Goal: Transaction & Acquisition: Purchase product/service

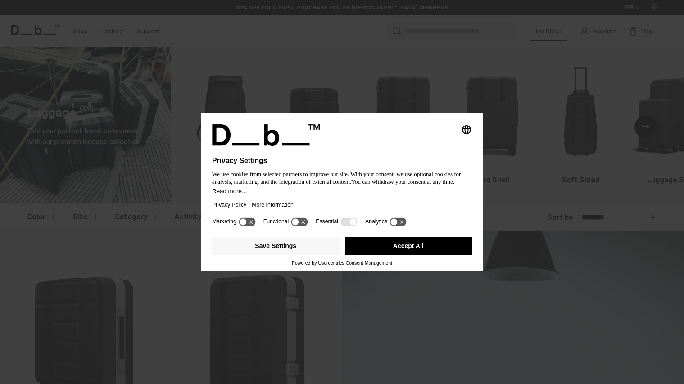
click at [295, 221] on icon at bounding box center [295, 221] width 7 height 7
click at [249, 221] on icon at bounding box center [247, 221] width 17 height 9
click at [297, 220] on icon at bounding box center [299, 221] width 17 height 9
click at [253, 221] on icon at bounding box center [251, 221] width 7 height 7
drag, startPoint x: 344, startPoint y: 221, endPoint x: 349, endPoint y: 224, distance: 5.9
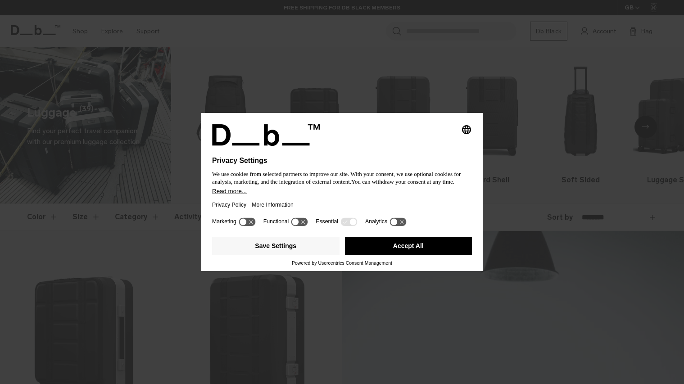
click at [344, 221] on icon at bounding box center [348, 221] width 17 height 9
click at [401, 221] on icon at bounding box center [397, 221] width 17 height 9
click at [401, 224] on icon at bounding box center [402, 221] width 7 height 7
click at [399, 250] on button "Accept All" at bounding box center [408, 246] width 127 height 18
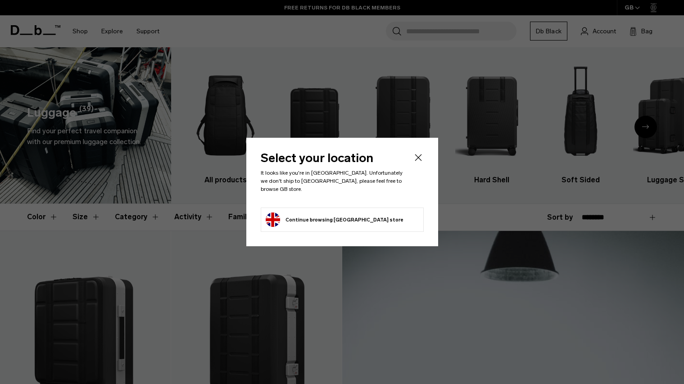
click at [418, 157] on icon "Close" at bounding box center [418, 157] width 11 height 11
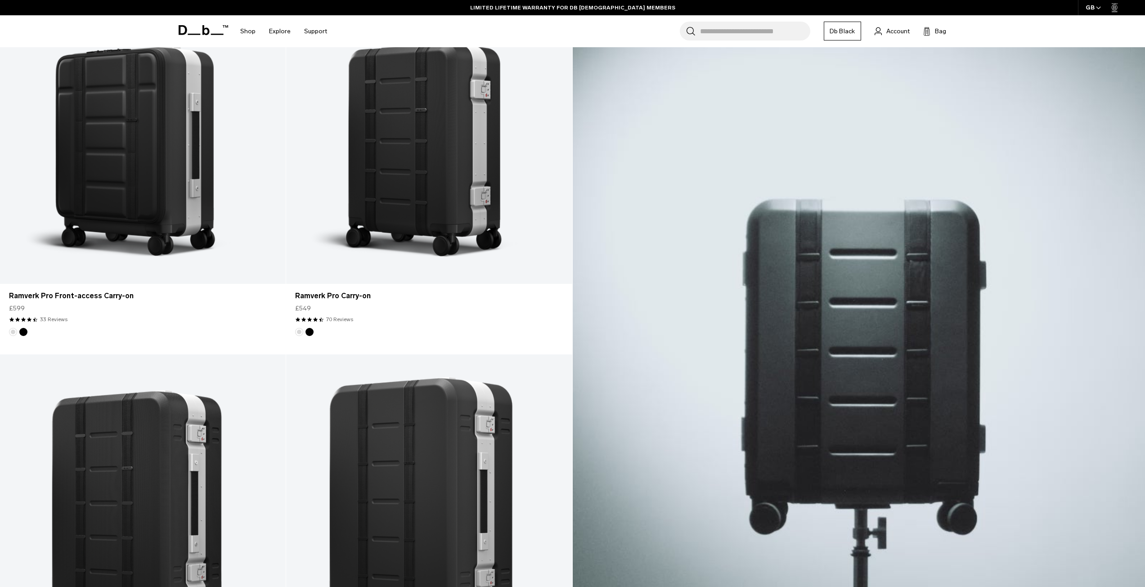
scroll to position [360, 0]
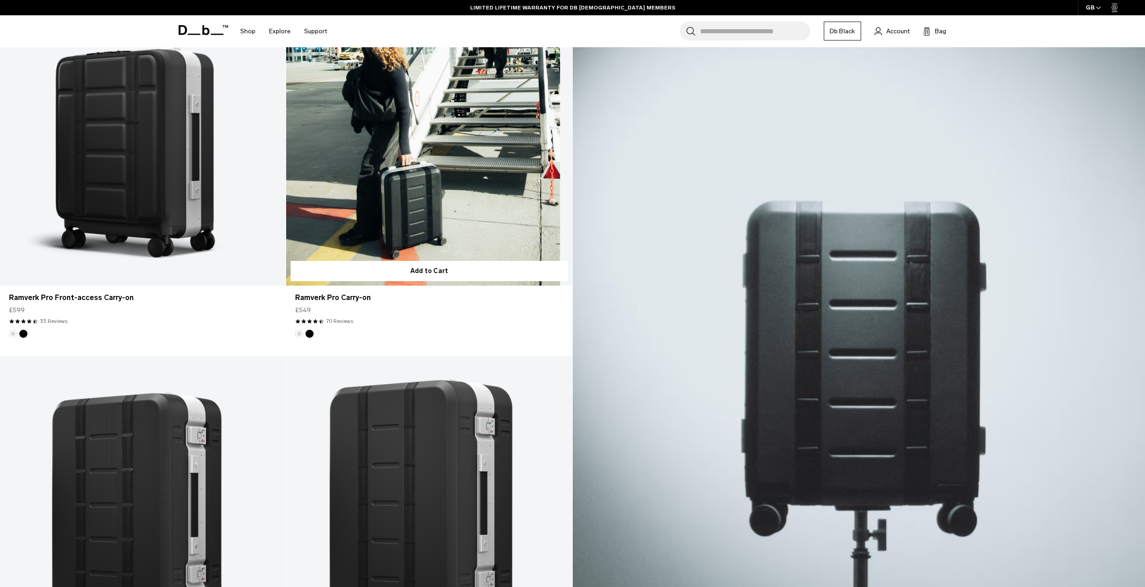
click at [453, 173] on link "Ramverk Pro Carry-on" at bounding box center [429, 127] width 286 height 318
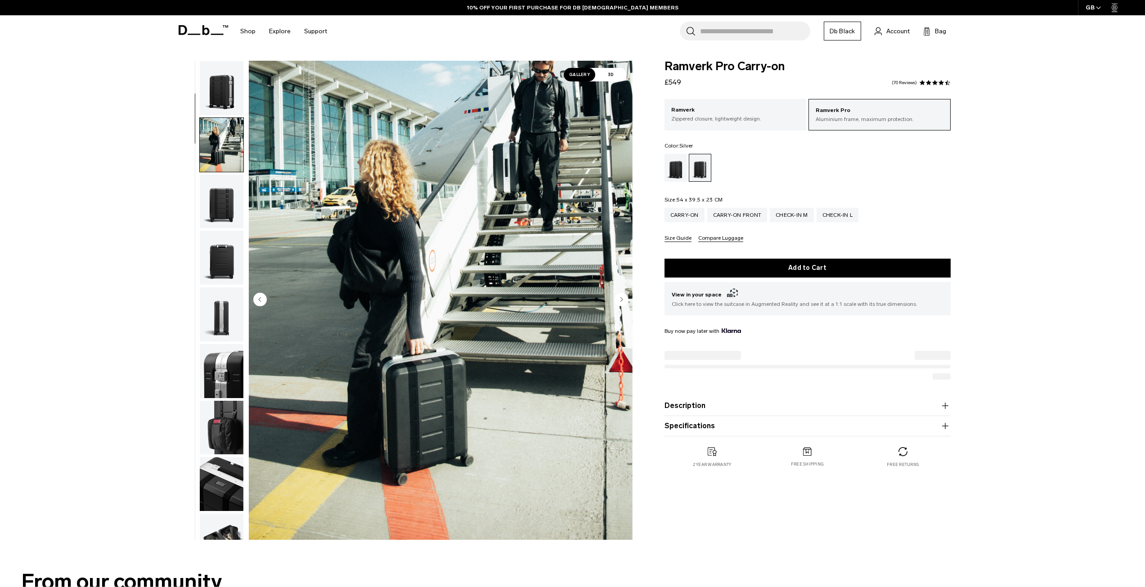
scroll to position [57, 0]
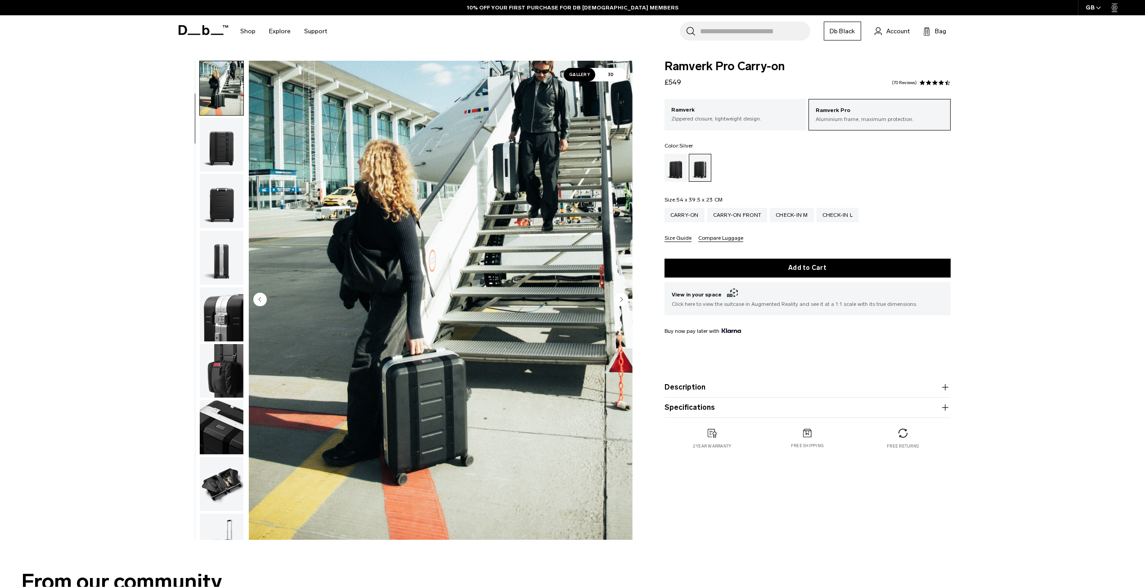
click at [222, 146] on img "button" at bounding box center [222, 145] width 44 height 54
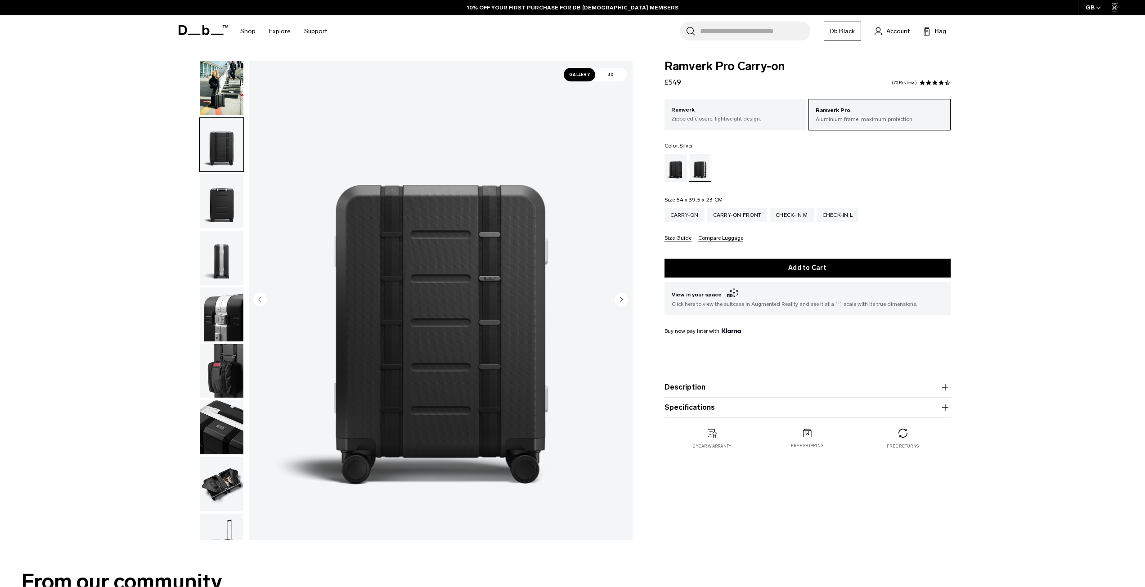
scroll to position [0, 0]
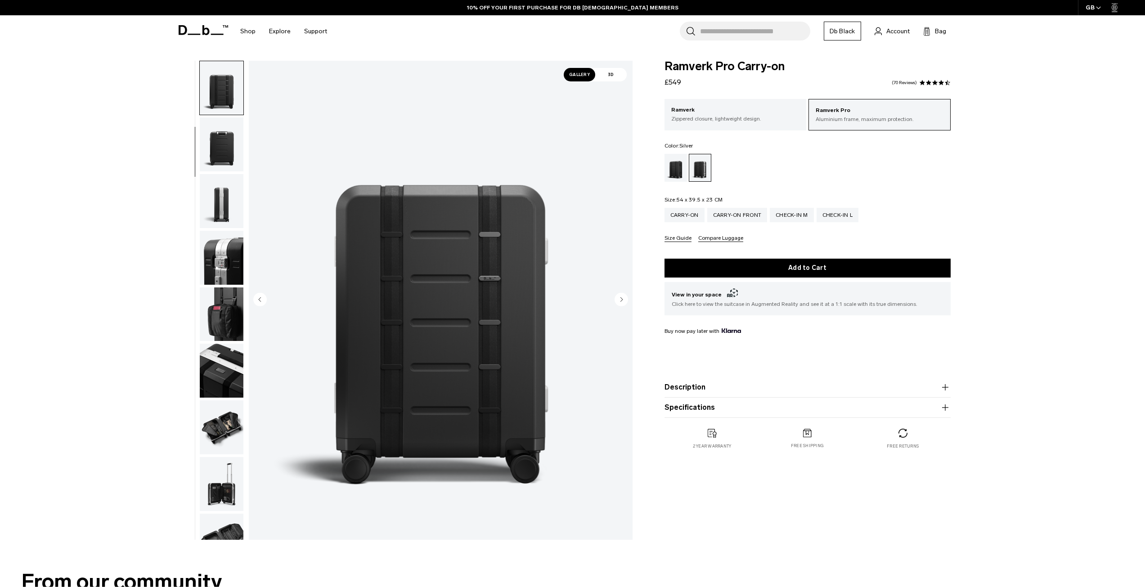
click at [222, 146] on img "button" at bounding box center [222, 144] width 44 height 54
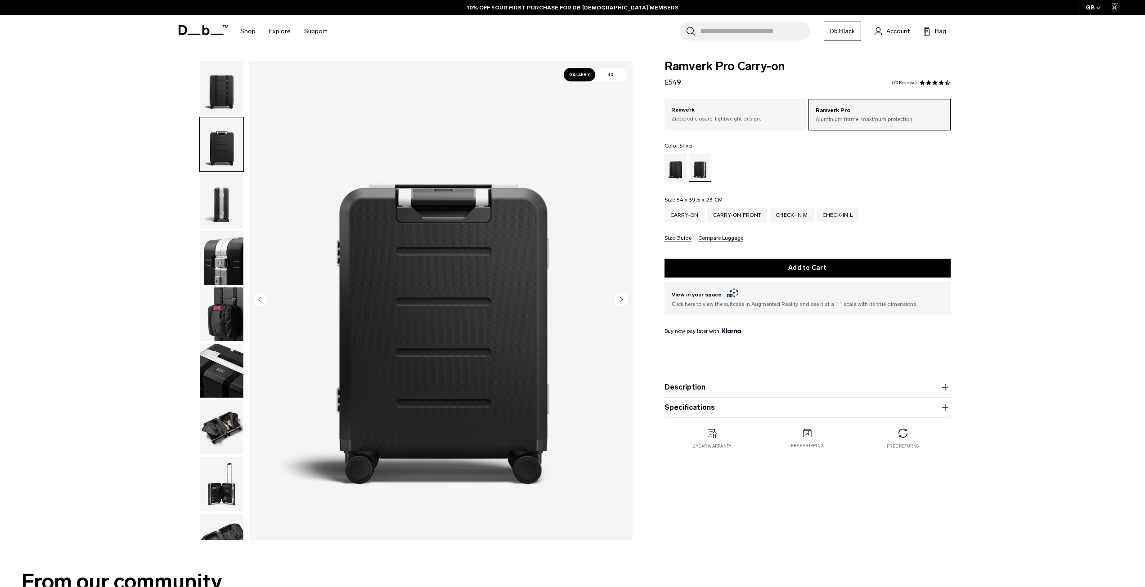
scroll to position [170, 0]
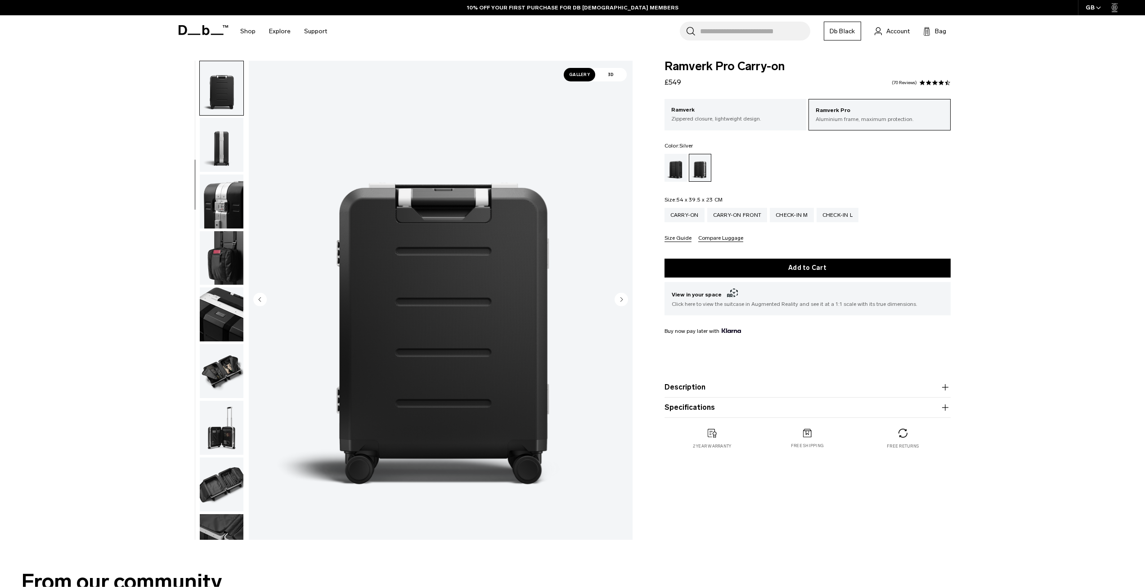
click at [223, 168] on img "button" at bounding box center [222, 145] width 44 height 54
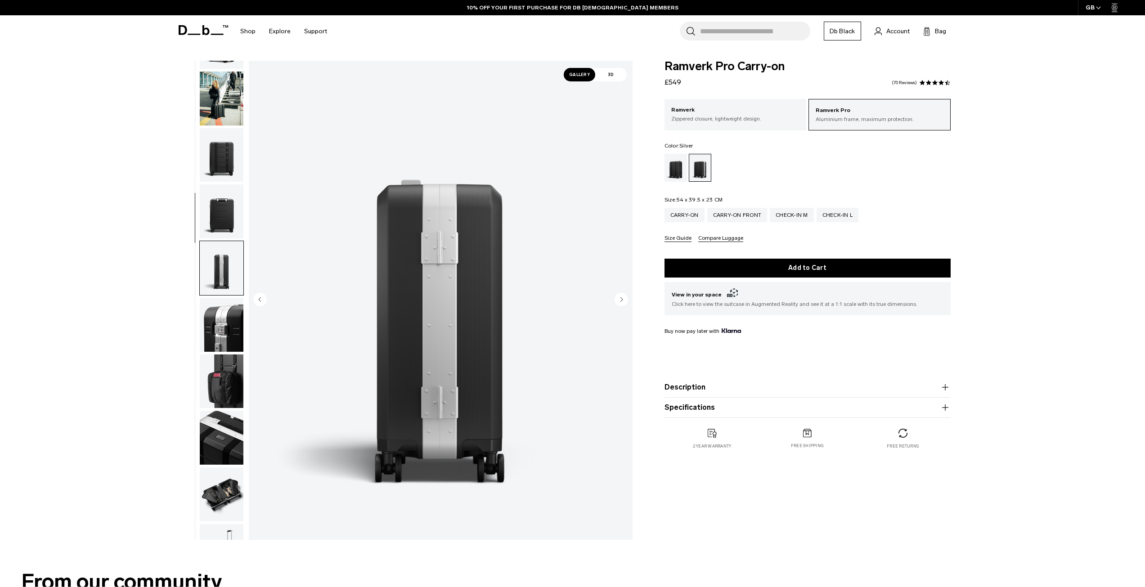
click at [223, 167] on img "button" at bounding box center [222, 155] width 44 height 54
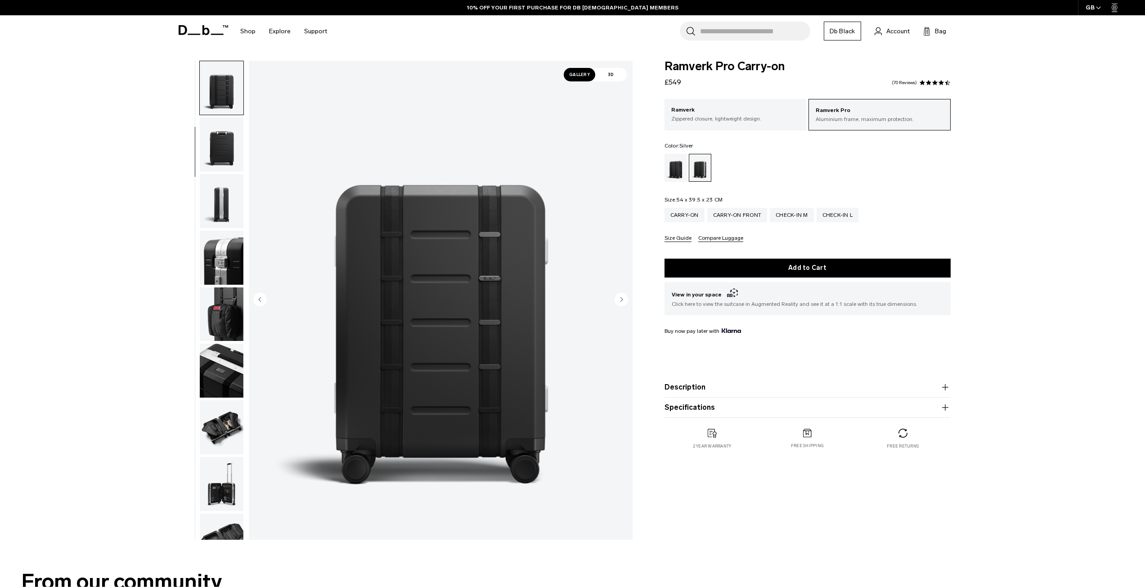
click at [223, 167] on img "button" at bounding box center [222, 144] width 44 height 54
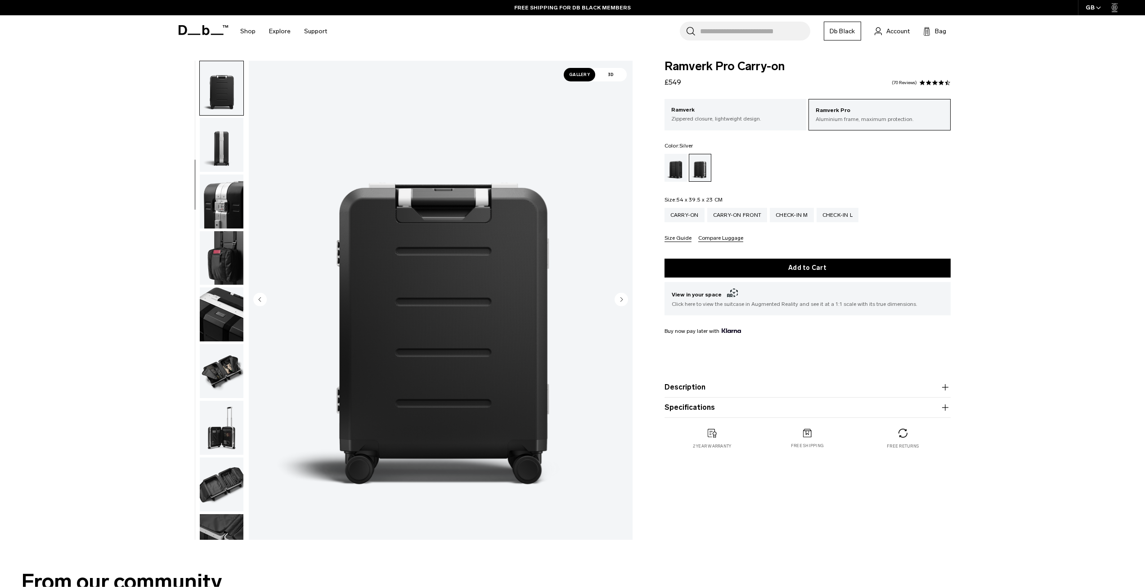
click at [223, 167] on img "button" at bounding box center [222, 145] width 44 height 54
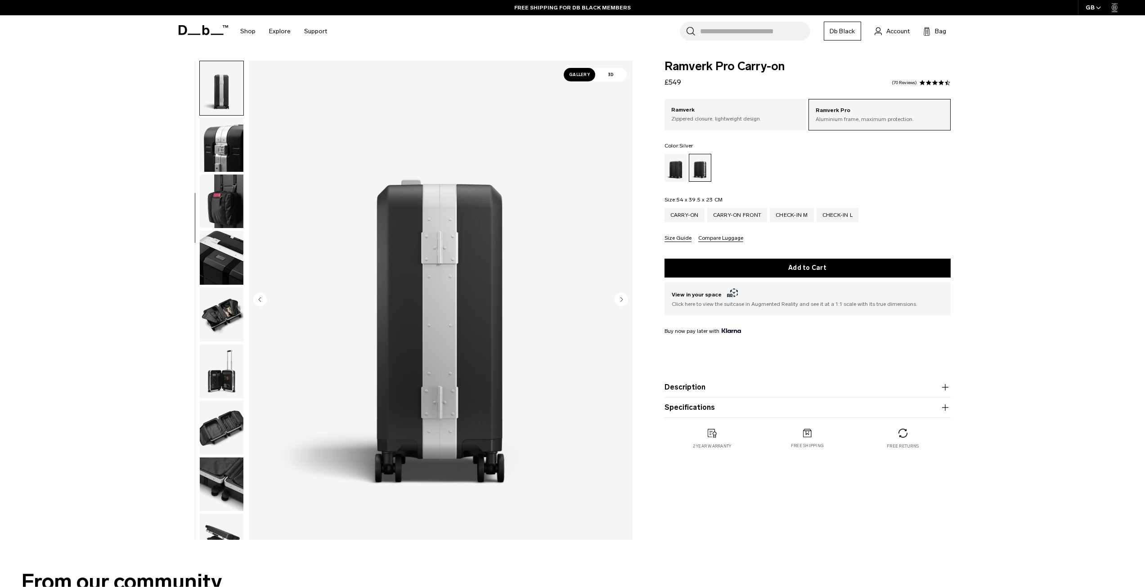
click at [223, 167] on img "button" at bounding box center [222, 145] width 44 height 54
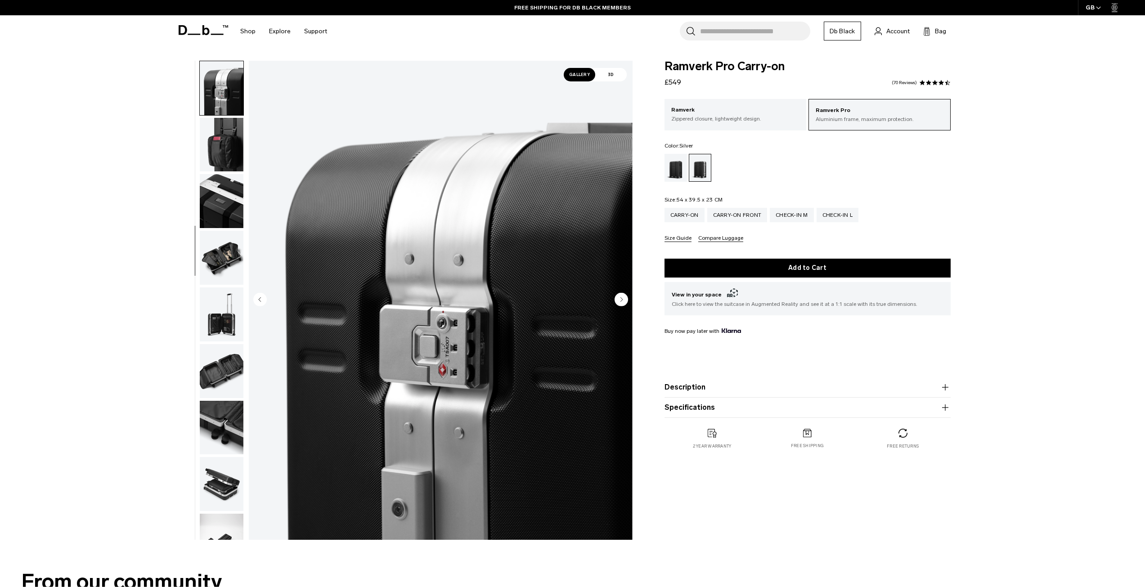
click at [223, 139] on img "button" at bounding box center [222, 145] width 44 height 54
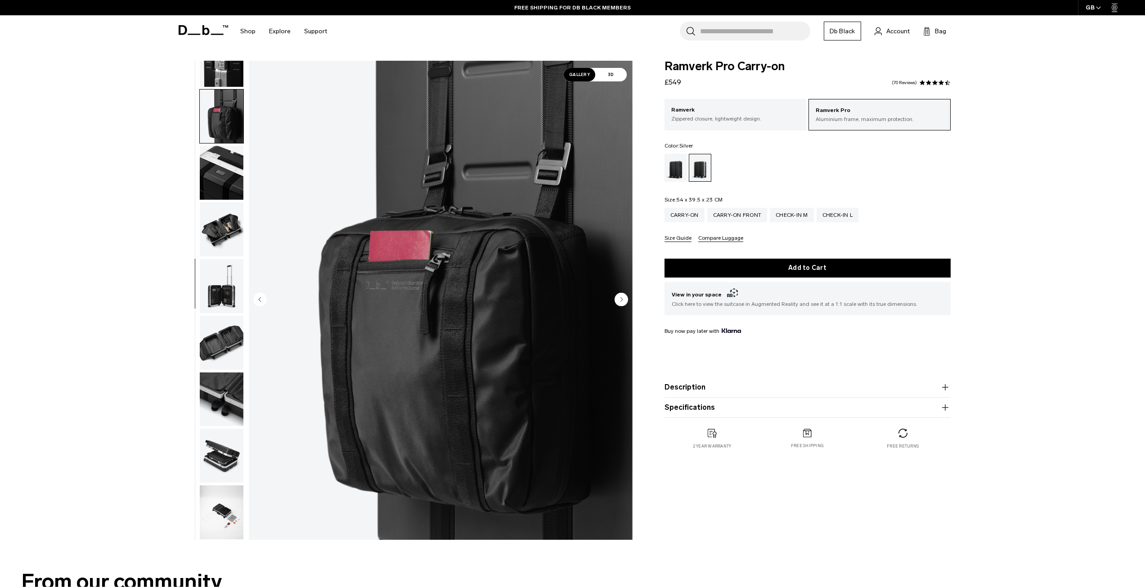
click at [223, 179] on img "button" at bounding box center [222, 173] width 44 height 54
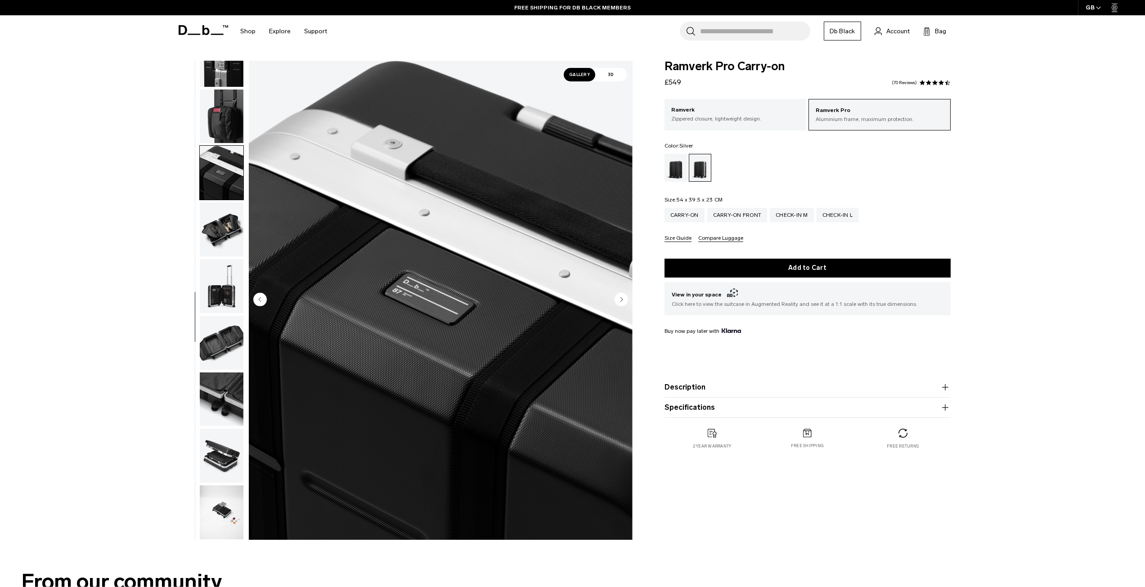
click at [224, 112] on img "button" at bounding box center [222, 117] width 44 height 54
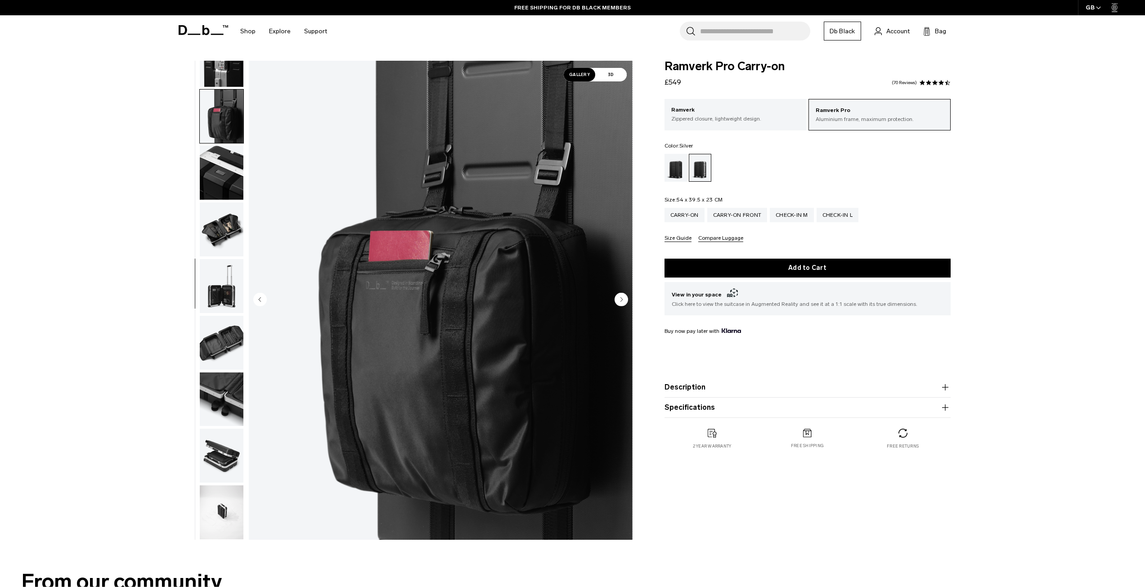
click at [222, 246] on img "button" at bounding box center [222, 230] width 44 height 54
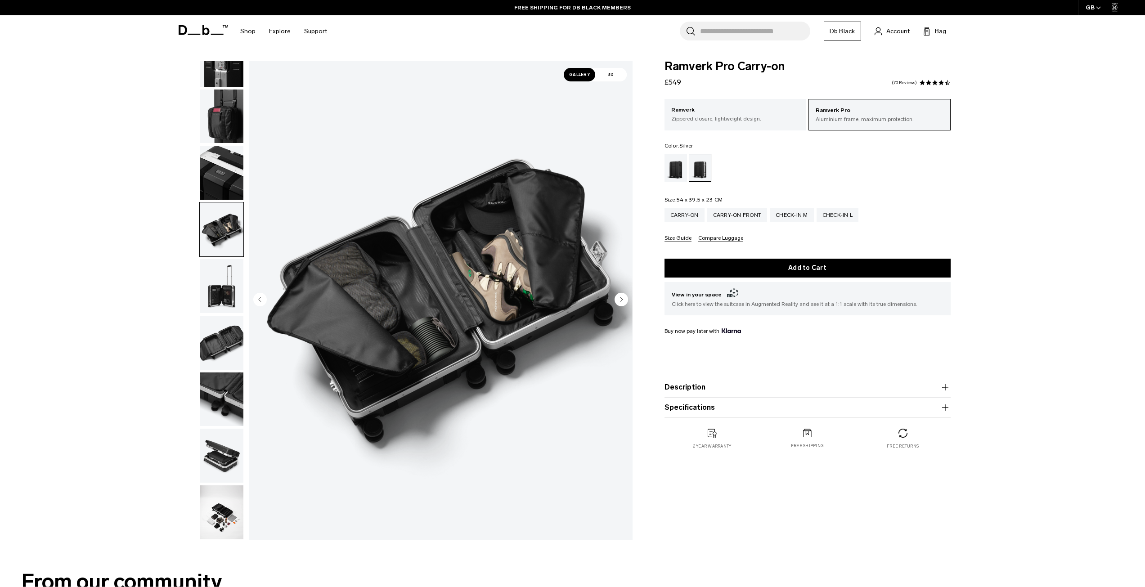
click at [225, 266] on img "button" at bounding box center [222, 286] width 44 height 54
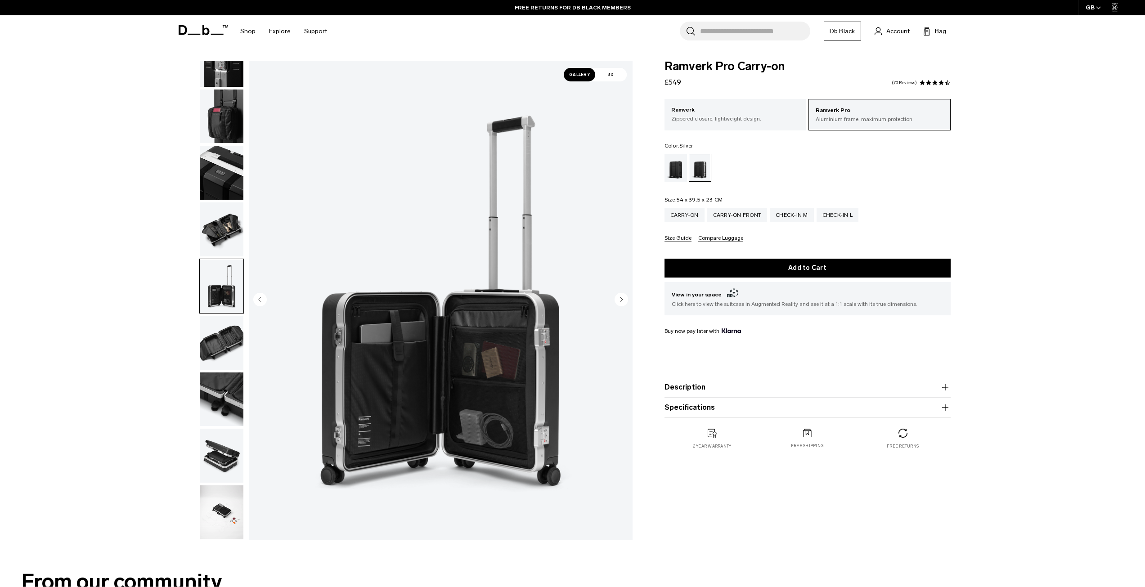
click at [234, 332] on img "button" at bounding box center [222, 343] width 44 height 54
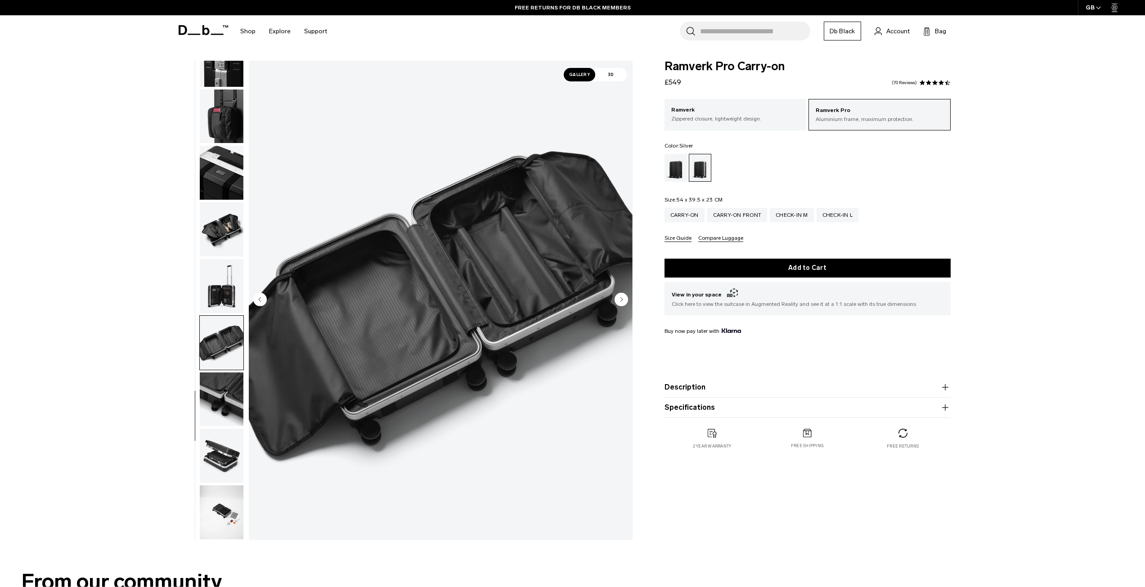
click at [229, 377] on img "button" at bounding box center [222, 400] width 44 height 54
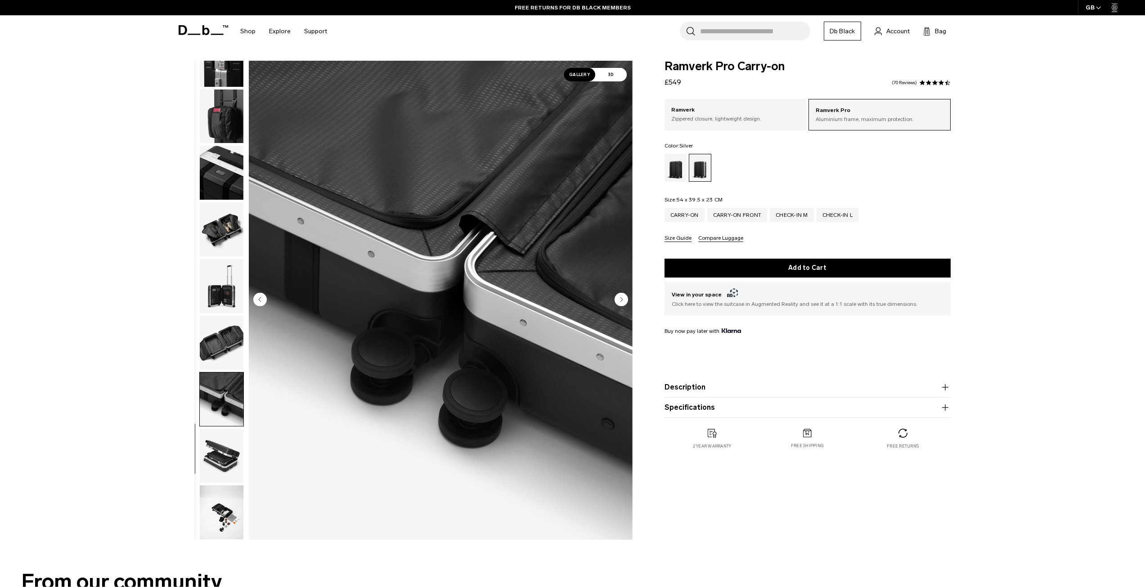
click at [230, 455] on img "button" at bounding box center [222, 456] width 44 height 54
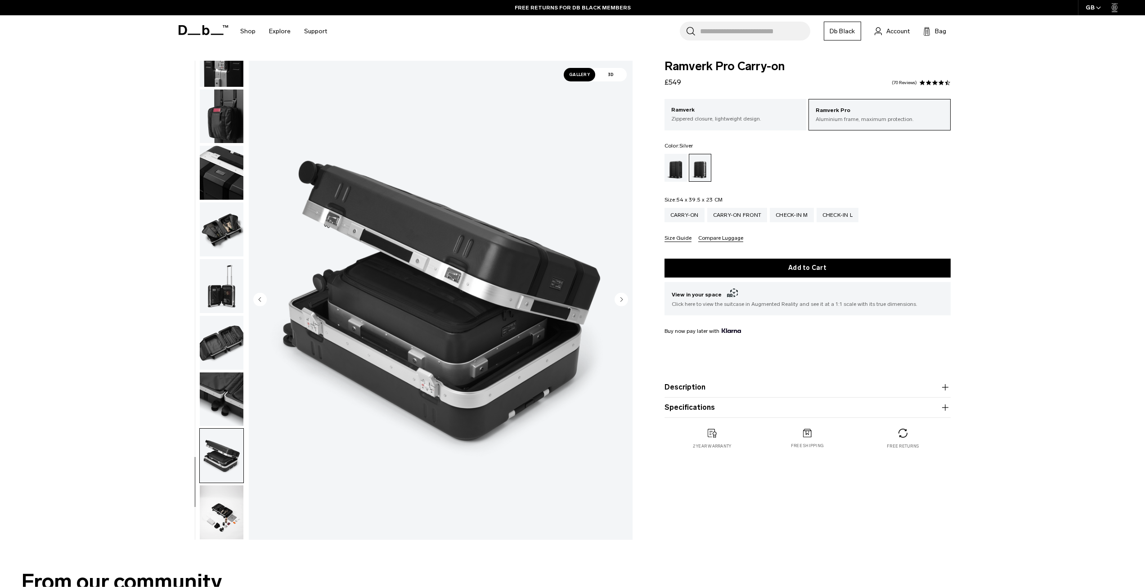
click at [221, 514] on img "button" at bounding box center [222, 513] width 44 height 54
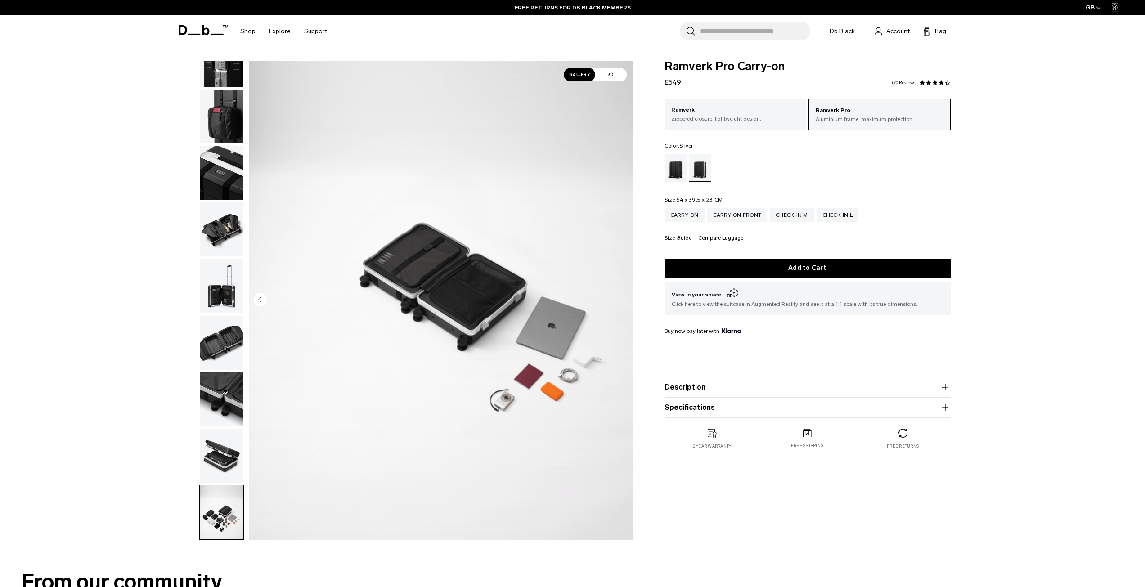
click at [215, 460] on img "button" at bounding box center [222, 456] width 44 height 54
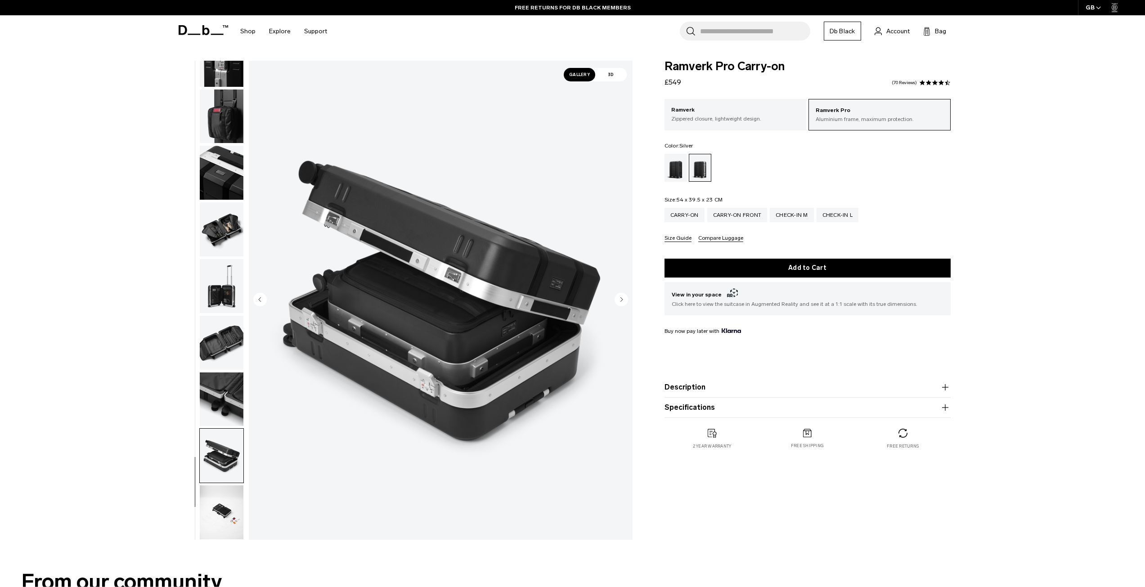
drag, startPoint x: 90, startPoint y: 374, endPoint x: 83, endPoint y: 362, distance: 14.1
click at [83, 362] on div "**********" at bounding box center [572, 303] width 1145 height 484
drag, startPoint x: 99, startPoint y: 338, endPoint x: 87, endPoint y: 334, distance: 13.5
click at [87, 334] on div "**********" at bounding box center [572, 303] width 1145 height 484
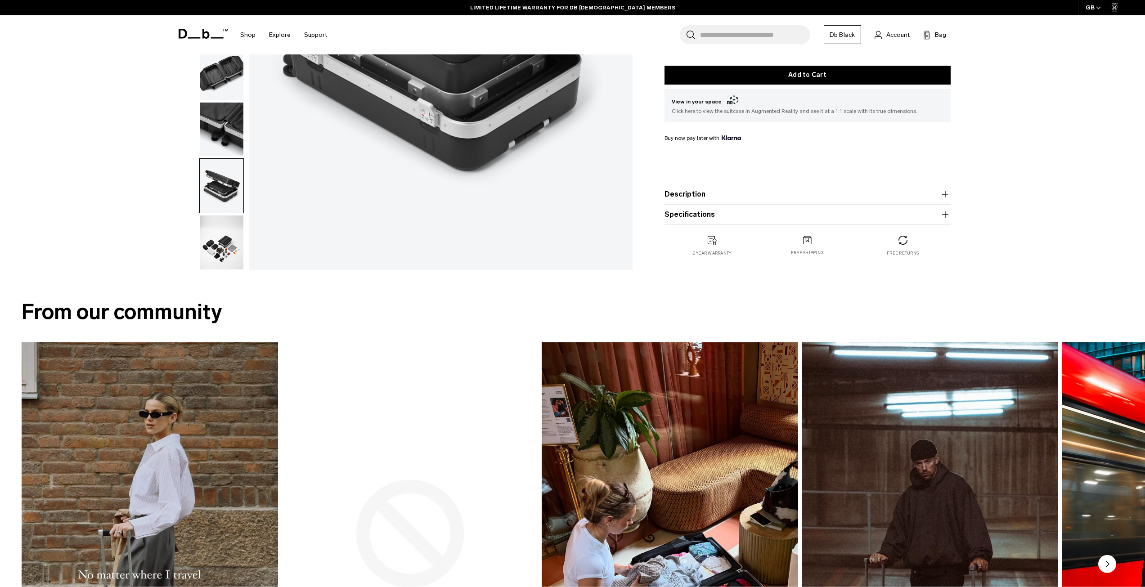
click at [232, 262] on img "button" at bounding box center [222, 243] width 44 height 54
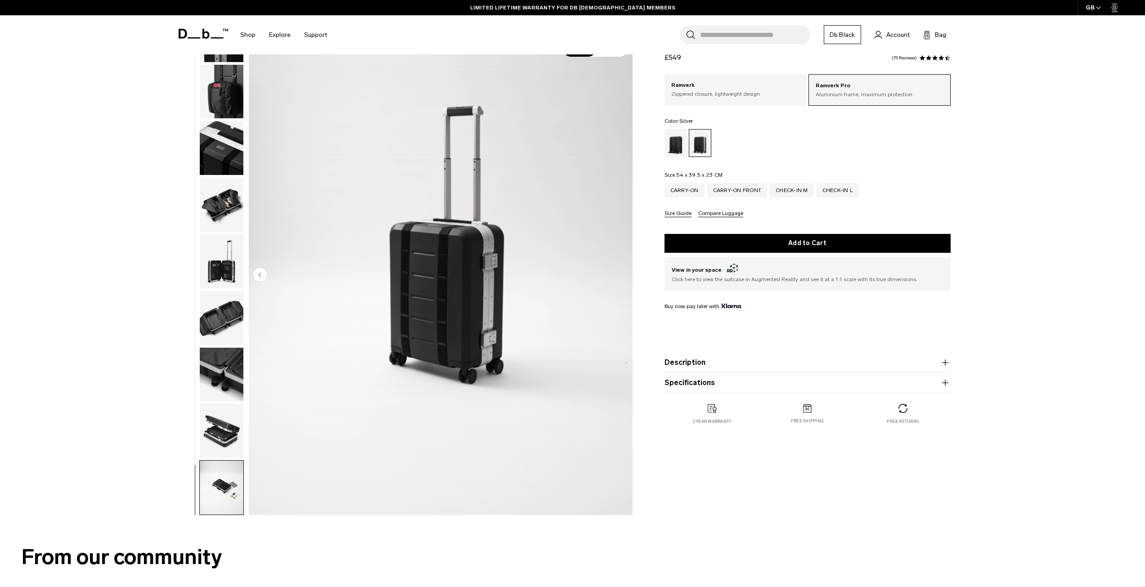
scroll to position [0, 0]
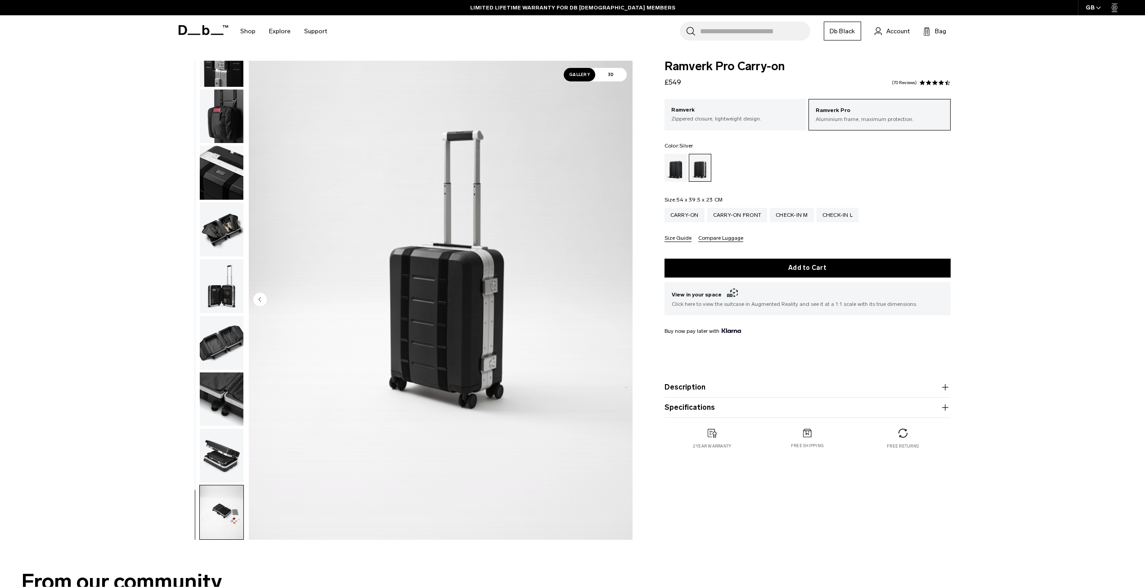
click at [223, 446] on img "button" at bounding box center [222, 456] width 44 height 54
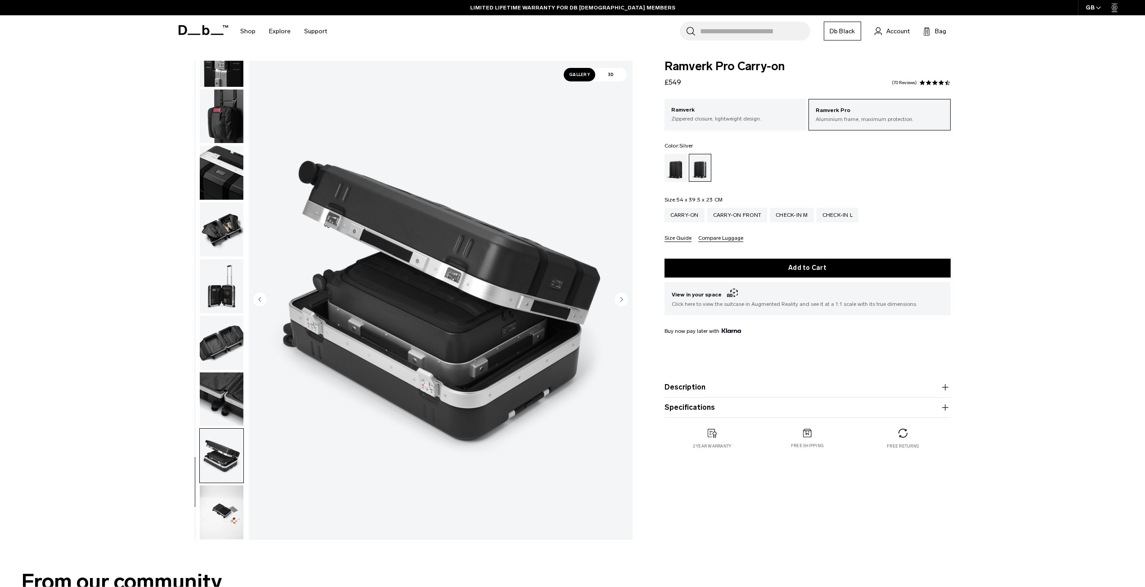
click at [228, 404] on img "button" at bounding box center [222, 400] width 44 height 54
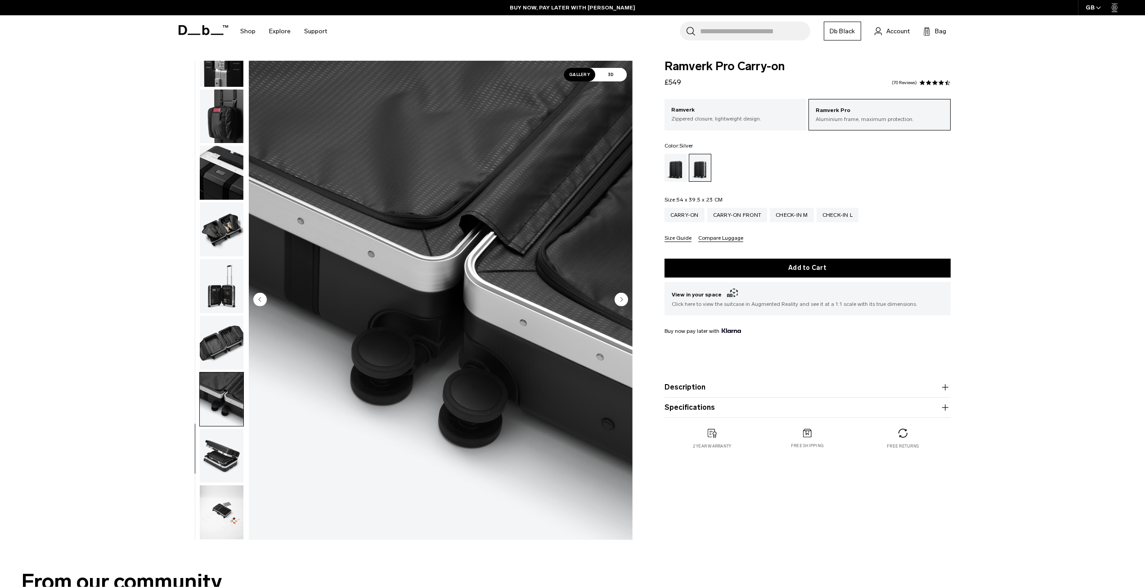
click at [227, 458] on img "button" at bounding box center [222, 456] width 44 height 54
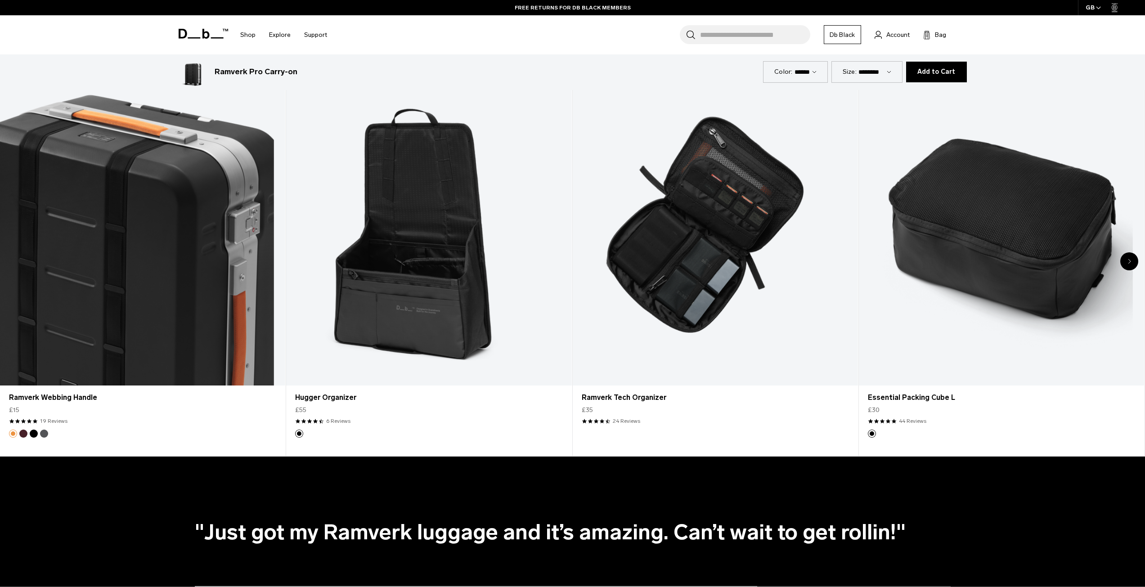
scroll to position [2340, 0]
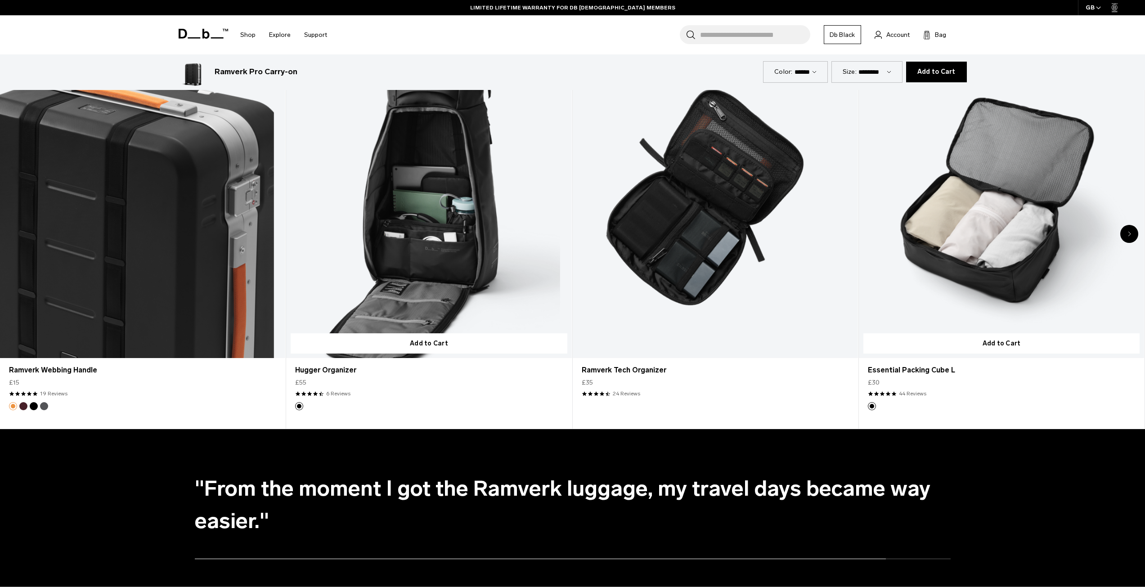
click at [972, 202] on link "Essential Packing Cube L" at bounding box center [1001, 199] width 285 height 317
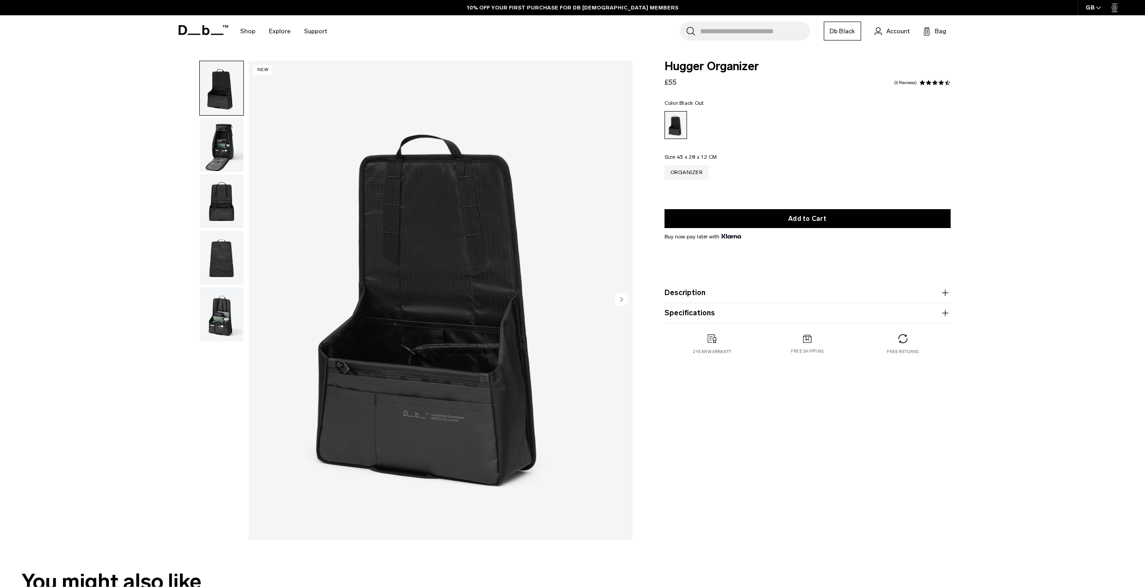
click at [219, 134] on img "button" at bounding box center [222, 145] width 44 height 54
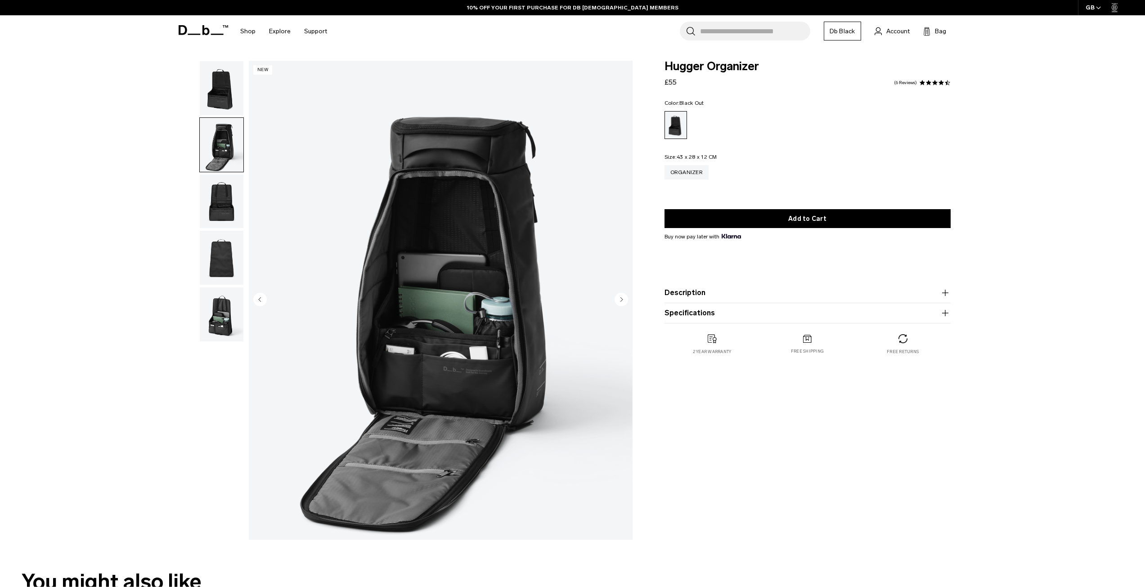
click at [223, 206] on img "button" at bounding box center [222, 202] width 44 height 54
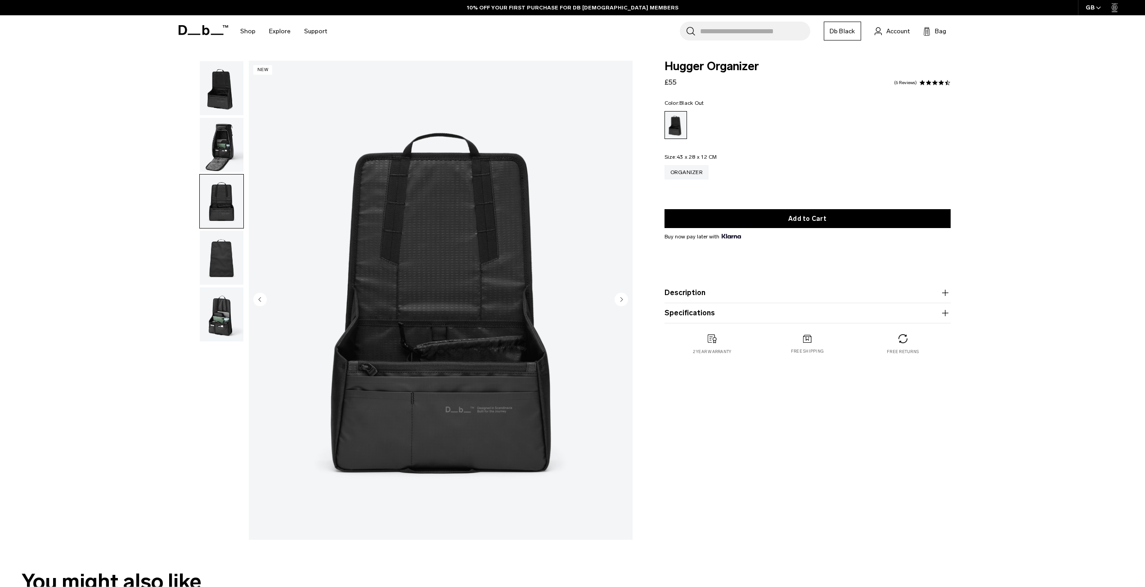
click at [218, 271] on img "button" at bounding box center [222, 258] width 44 height 54
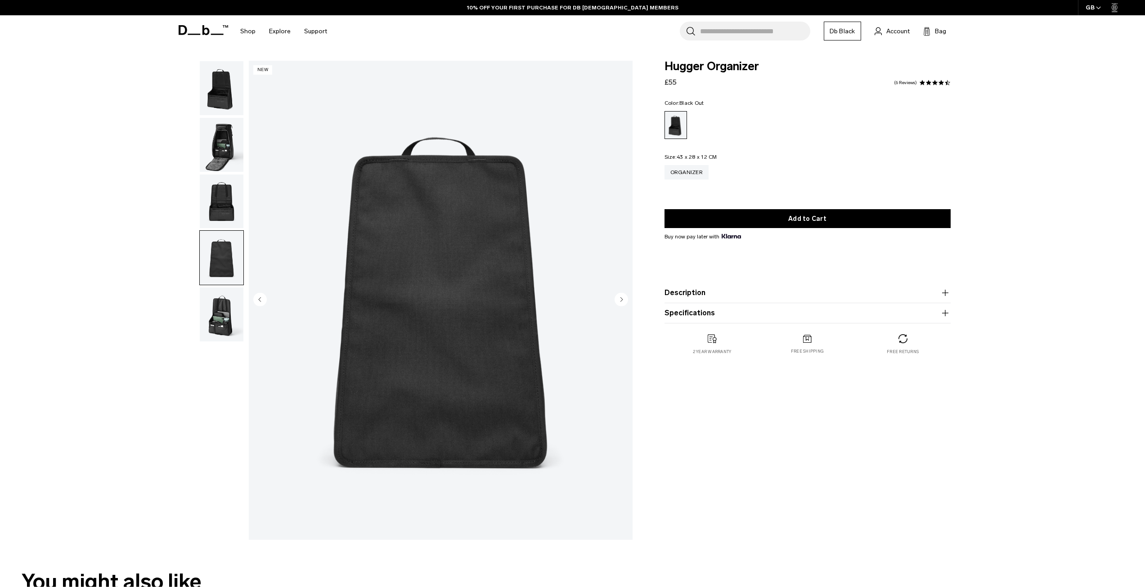
click at [220, 324] on img "button" at bounding box center [222, 315] width 44 height 54
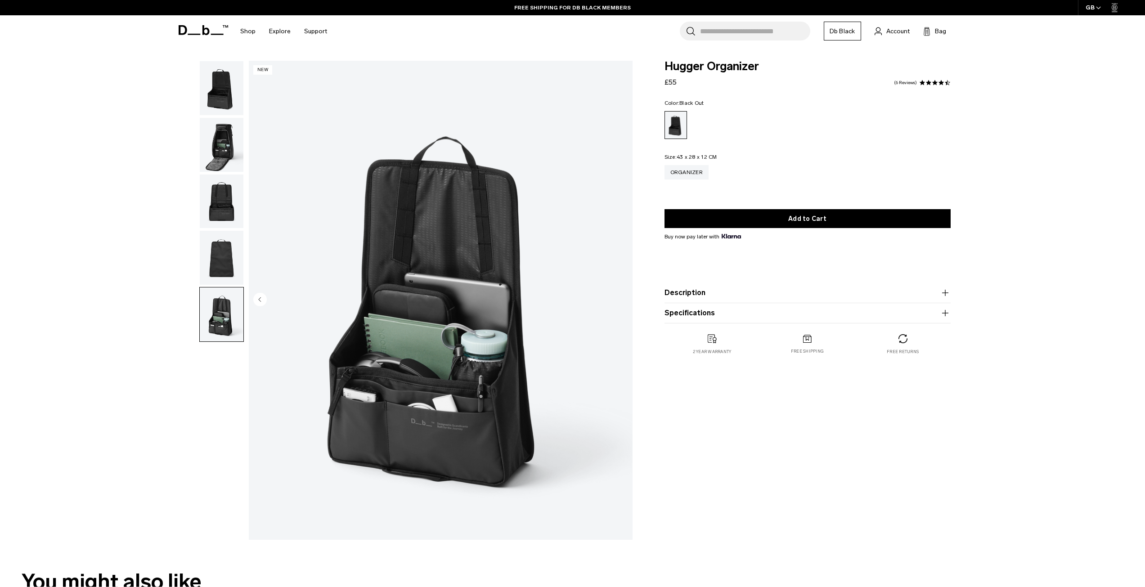
click at [220, 85] on img "button" at bounding box center [222, 88] width 44 height 54
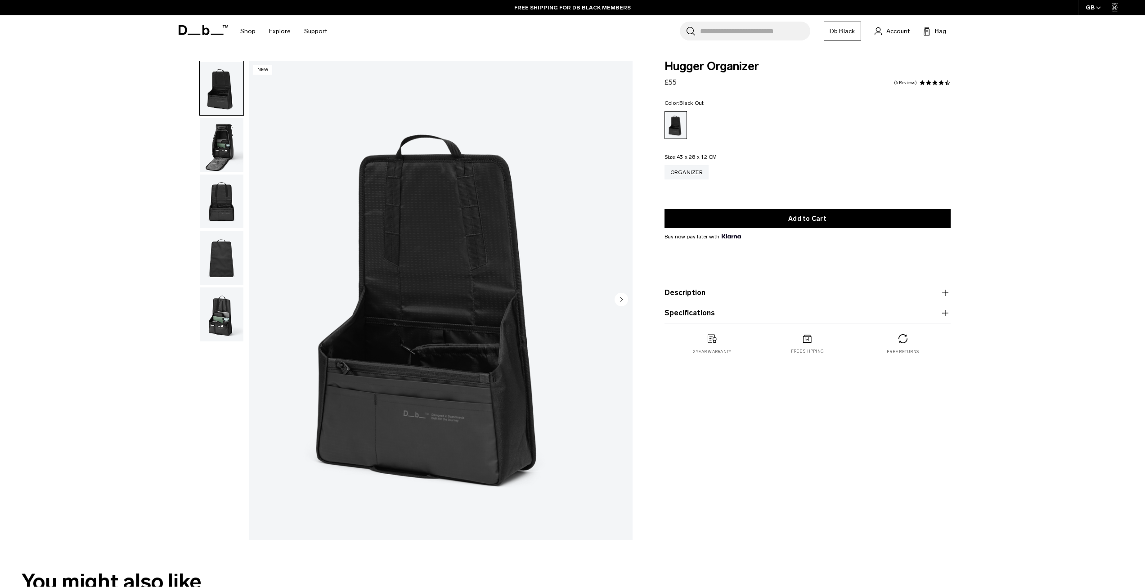
click at [213, 128] on img "button" at bounding box center [222, 145] width 44 height 54
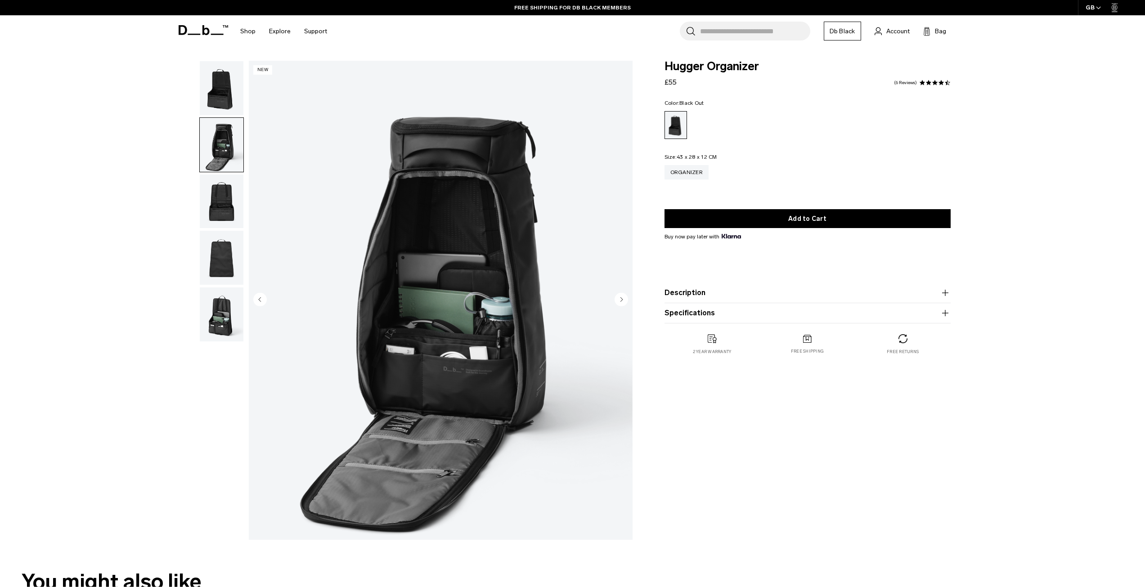
click at [225, 177] on img "button" at bounding box center [222, 202] width 44 height 54
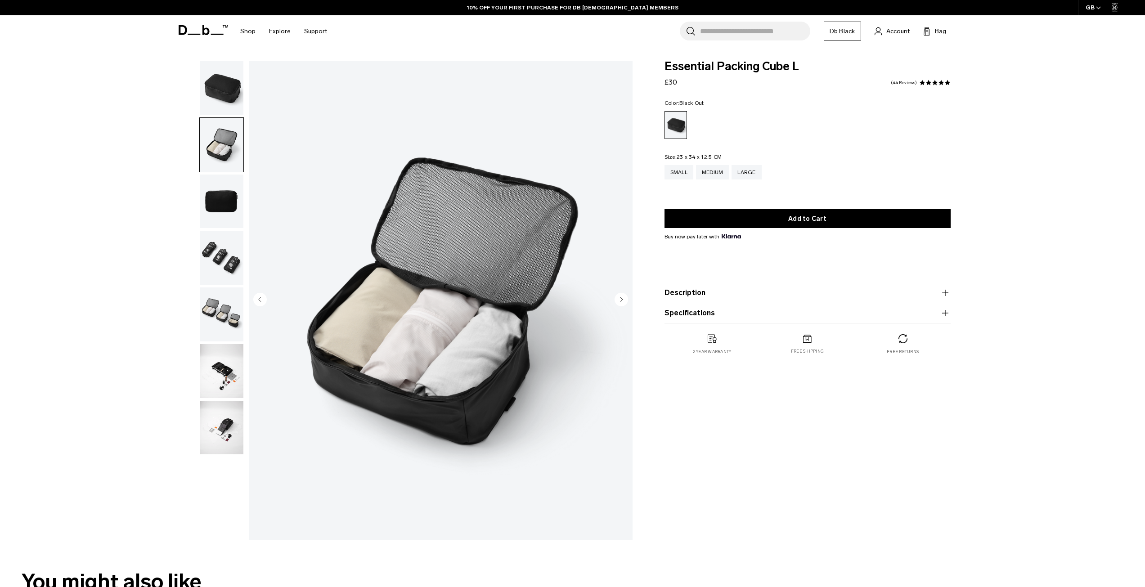
click at [224, 194] on img "button" at bounding box center [222, 202] width 44 height 54
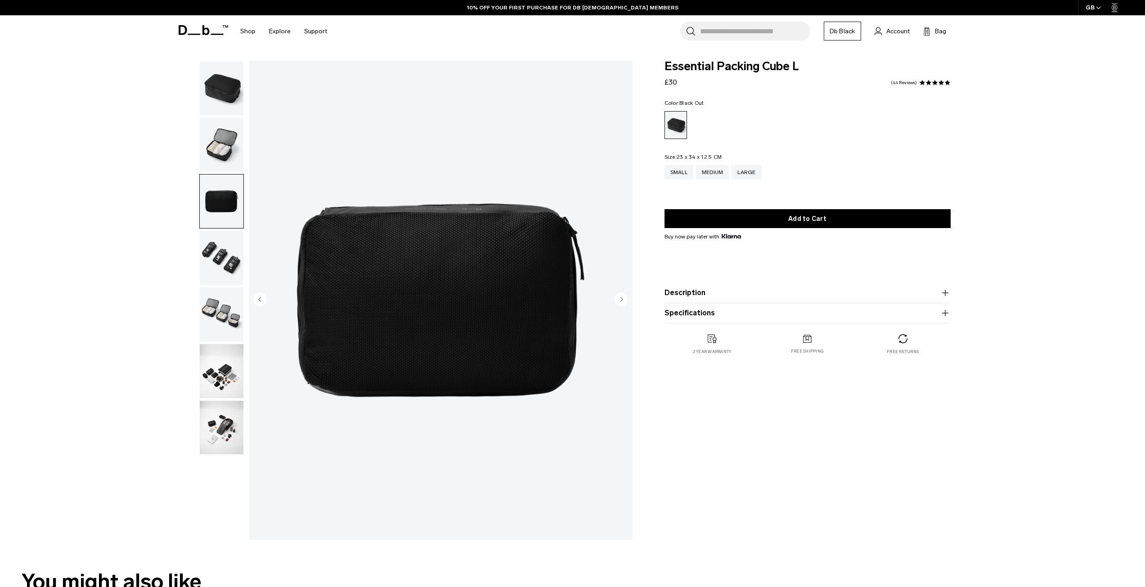
click at [217, 252] on img "button" at bounding box center [222, 258] width 44 height 54
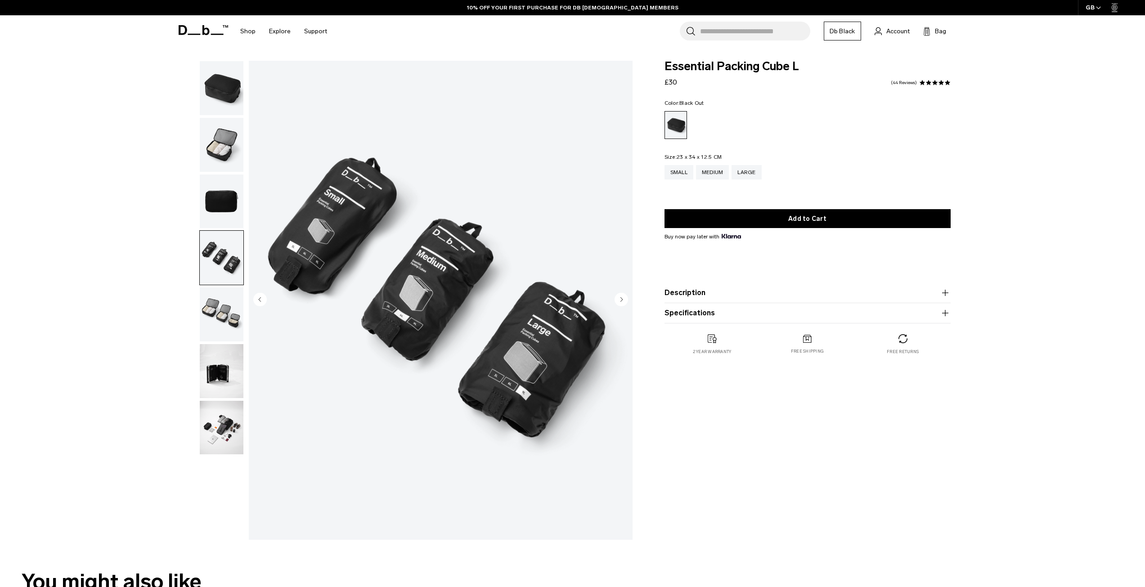
click at [216, 308] on img "button" at bounding box center [222, 315] width 44 height 54
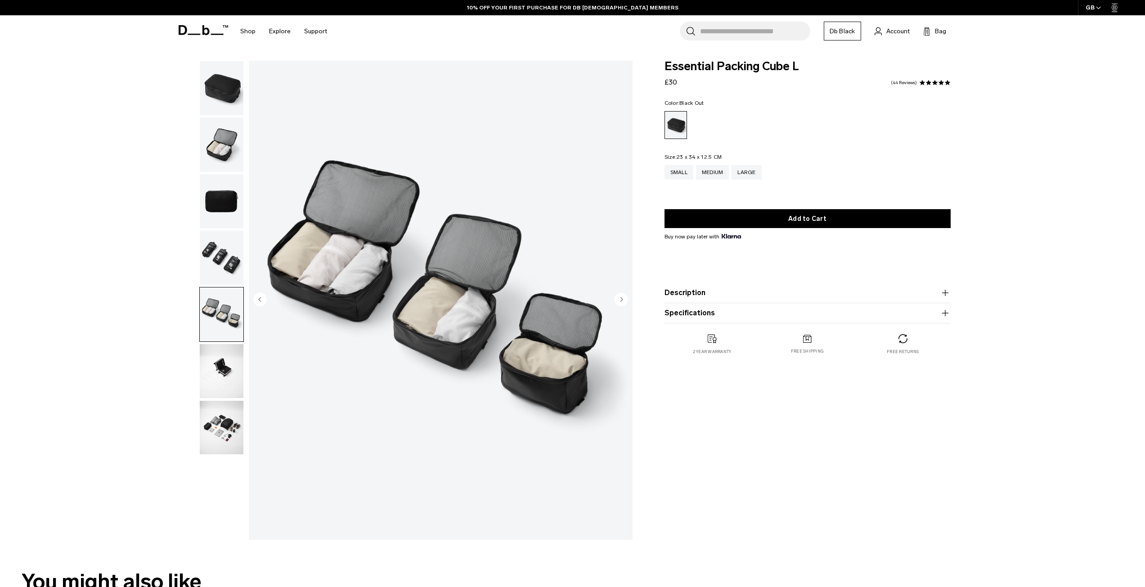
click at [224, 361] on img "button" at bounding box center [222, 371] width 44 height 54
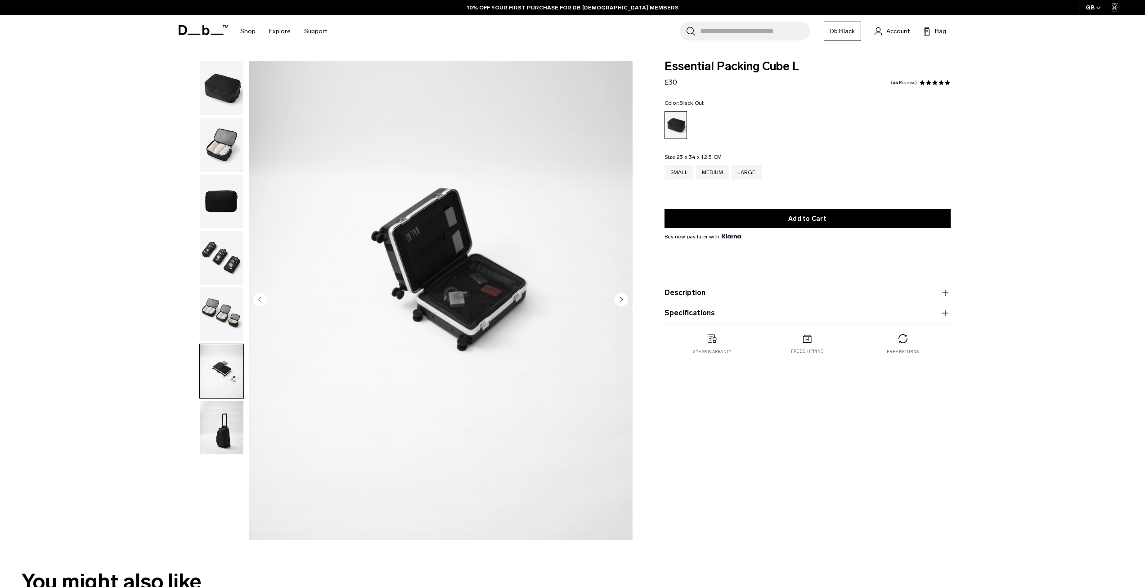
click at [230, 449] on img "button" at bounding box center [222, 428] width 44 height 54
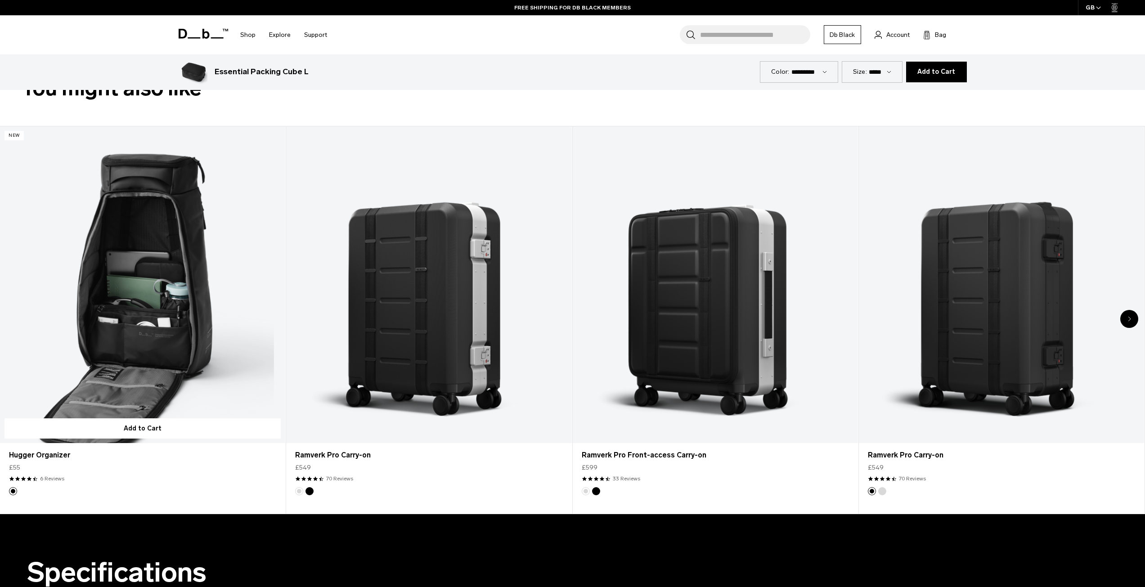
scroll to position [495, 0]
